Goal: Task Accomplishment & Management: Complete application form

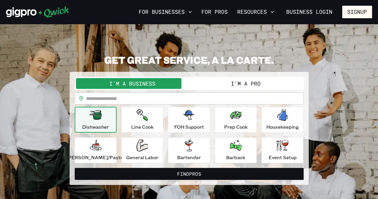
click at [228, 82] on button "I'm a Pro" at bounding box center [245, 83] width 113 height 11
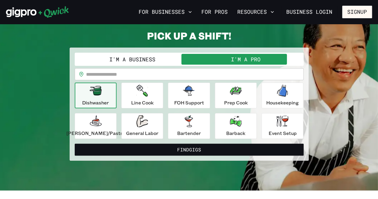
scroll to position [30, 0]
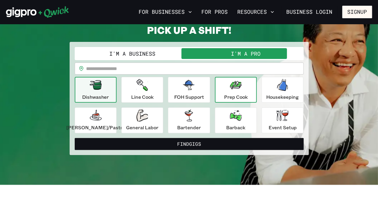
click at [239, 88] on div "Prep Cook" at bounding box center [236, 90] width 24 height 22
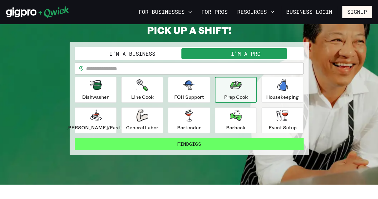
click at [189, 143] on button "Find Gigs" at bounding box center [189, 144] width 229 height 12
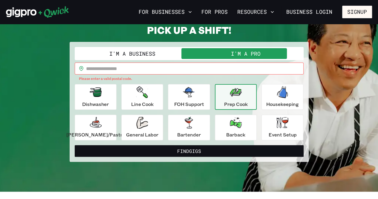
click at [128, 69] on input "text" at bounding box center [195, 68] width 218 height 12
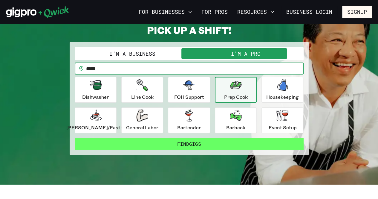
type input "*****"
click at [196, 143] on button "Find Gigs" at bounding box center [189, 144] width 229 height 12
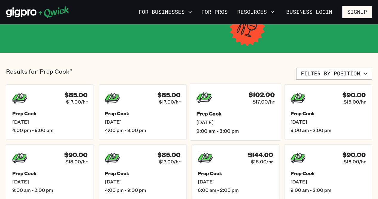
scroll to position [120, 0]
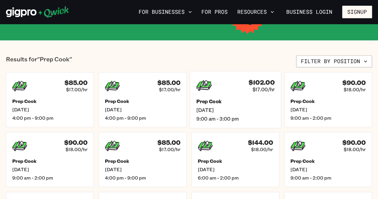
click at [251, 107] on span "[DATE]" at bounding box center [235, 110] width 78 height 6
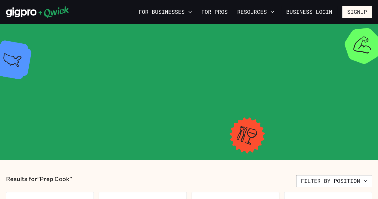
scroll to position [120, 0]
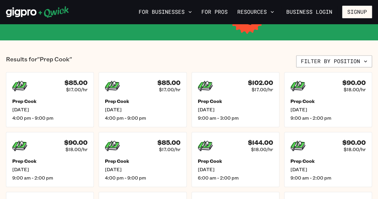
scroll to position [30, 0]
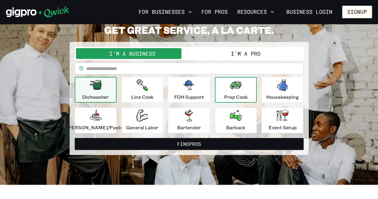
click at [224, 92] on div "Prep Cook" at bounding box center [236, 90] width 24 height 22
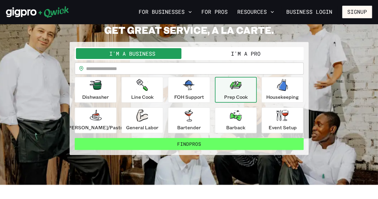
click at [180, 144] on button "Find Pros" at bounding box center [189, 144] width 229 height 12
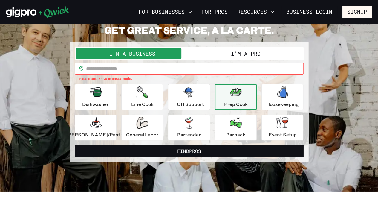
click at [125, 70] on input "text" at bounding box center [195, 68] width 218 height 12
click at [232, 53] on button "I'm a Pro" at bounding box center [245, 53] width 113 height 11
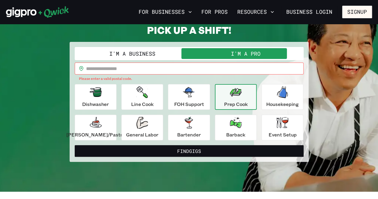
click at [136, 67] on input "text" at bounding box center [195, 68] width 218 height 12
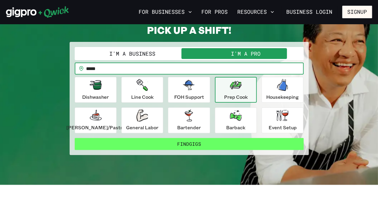
type input "*****"
click at [188, 144] on button "Find Gigs" at bounding box center [189, 144] width 229 height 12
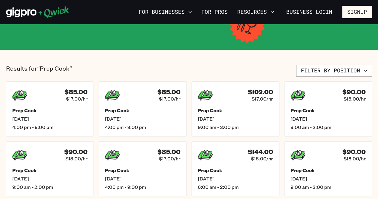
scroll to position [120, 0]
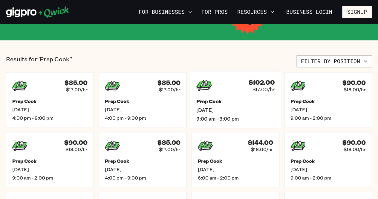
click at [227, 101] on h5 "Prep Cook" at bounding box center [235, 101] width 78 height 6
